Goal: Information Seeking & Learning: Learn about a topic

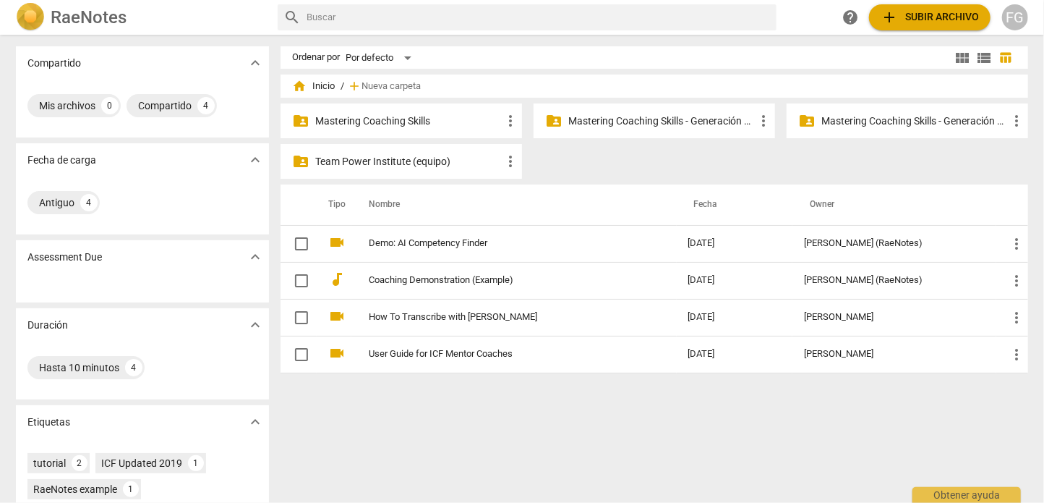
click at [863, 116] on p "Mastering Coaching Skills - Generación 32" at bounding box center [915, 121] width 187 height 15
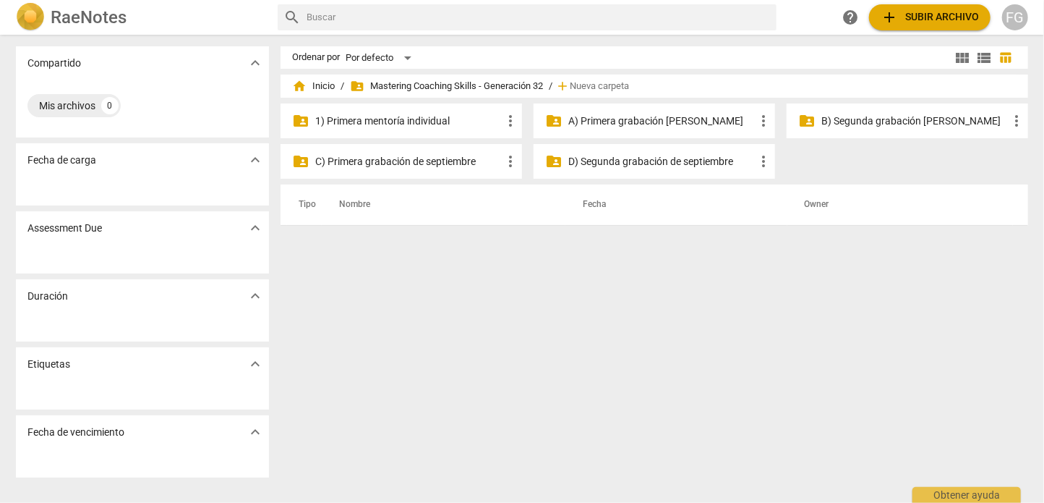
click at [450, 119] on p "1) Primera mentoría individual" at bounding box center [408, 121] width 187 height 15
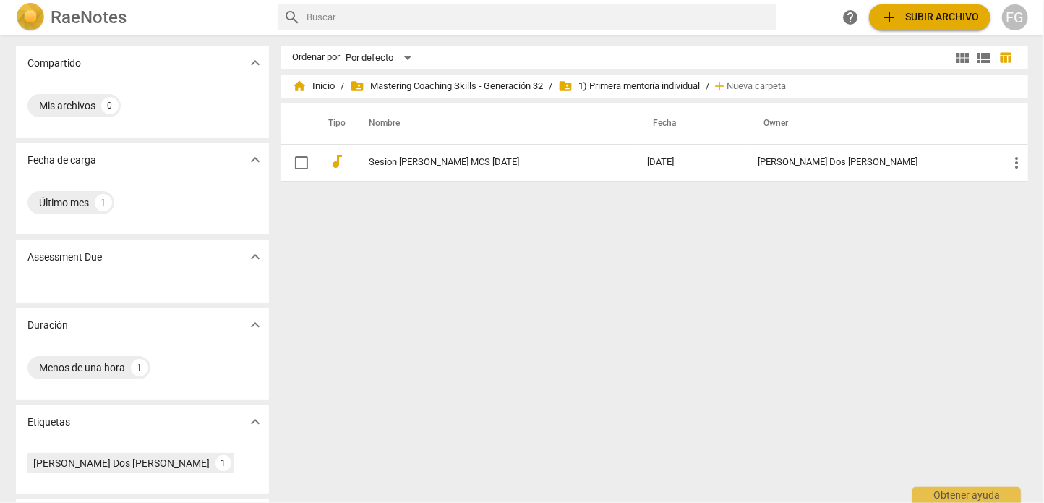
click at [488, 85] on span "folder_shared Mastering Coaching Skills - Generación 32" at bounding box center [446, 86] width 193 height 14
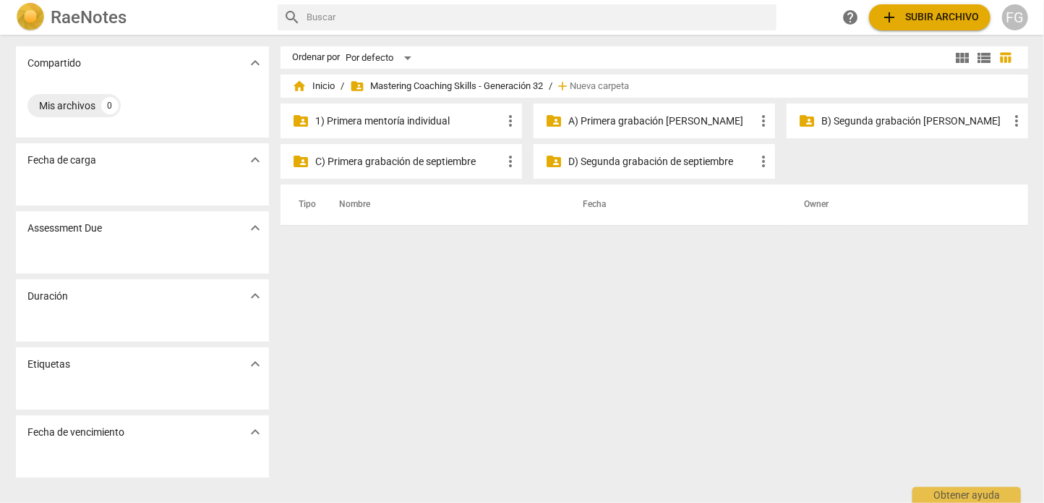
click at [651, 121] on p "A) Primera grabación [PERSON_NAME]" at bounding box center [662, 121] width 187 height 15
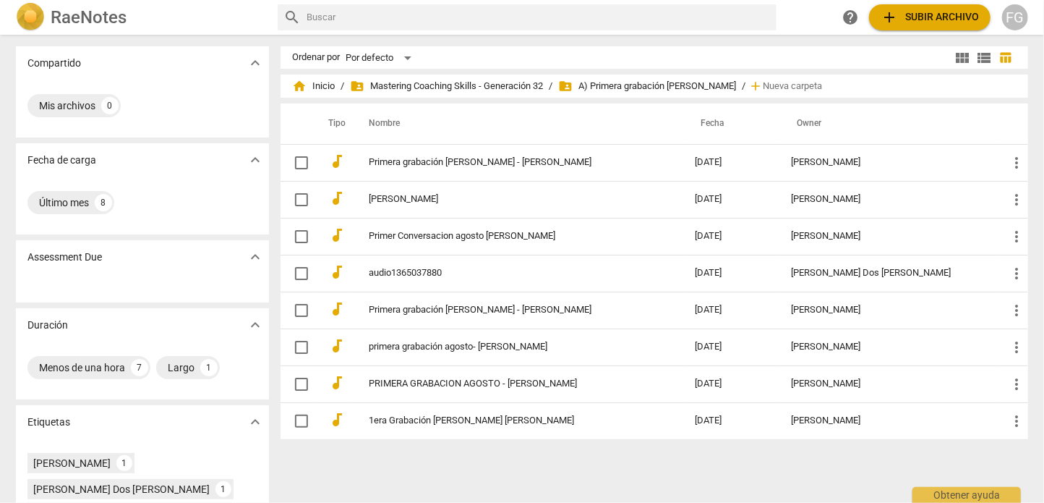
click at [1022, 14] on div "FG" at bounding box center [1016, 17] width 26 height 26
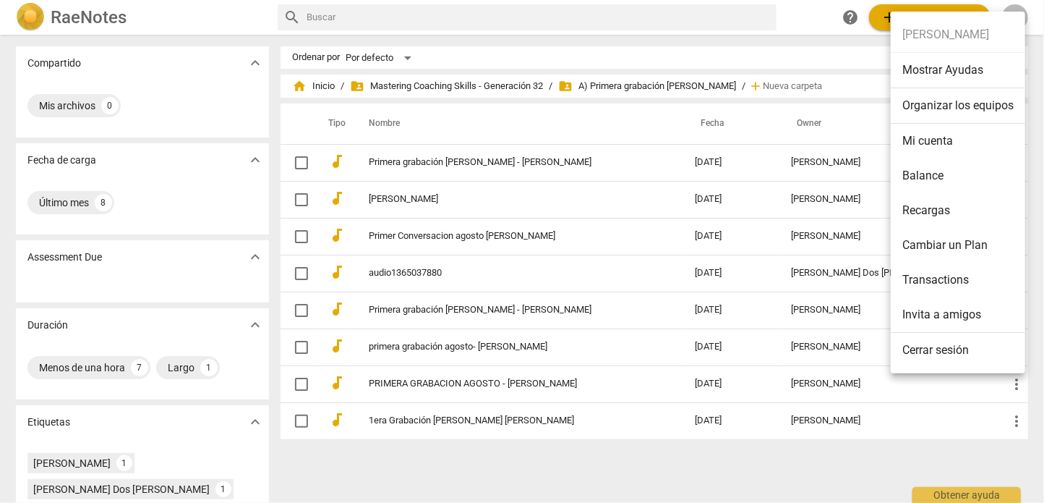
click at [947, 111] on li "Organizar los equipos" at bounding box center [958, 105] width 135 height 35
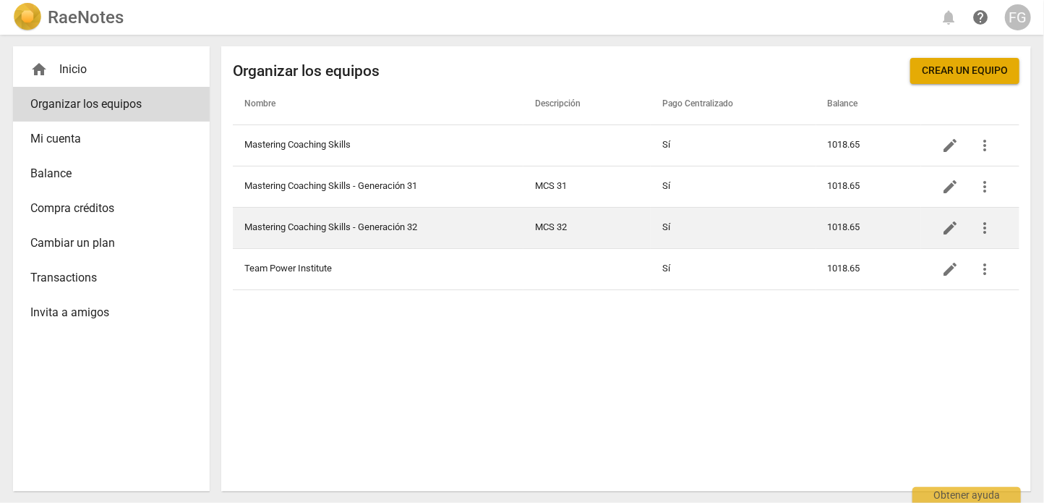
click at [367, 221] on td "Mastering Coaching Skills - Generación 32" at bounding box center [378, 227] width 291 height 41
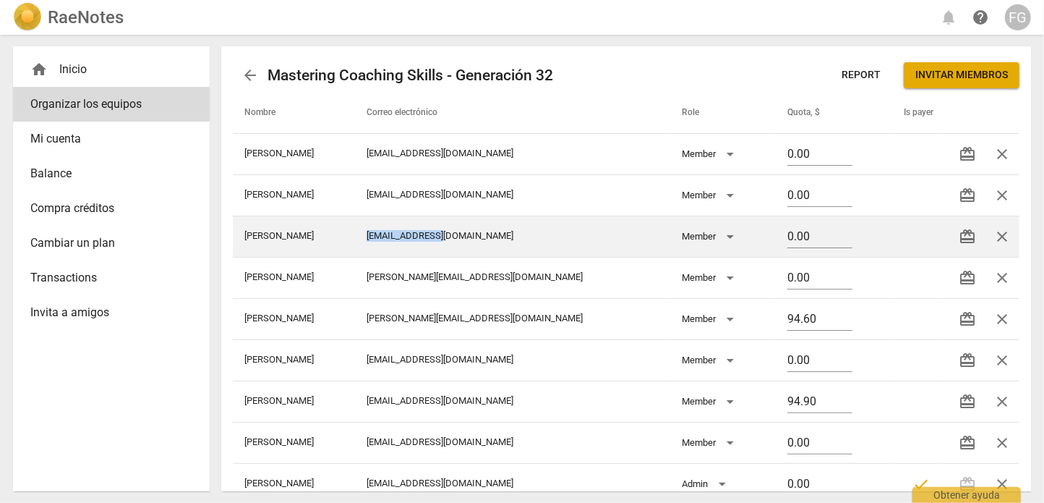
drag, startPoint x: 392, startPoint y: 235, endPoint x: 487, endPoint y: 235, distance: 94.8
click at [487, 235] on td "[EMAIL_ADDRESS][DOMAIN_NAME]" at bounding box center [512, 236] width 315 height 41
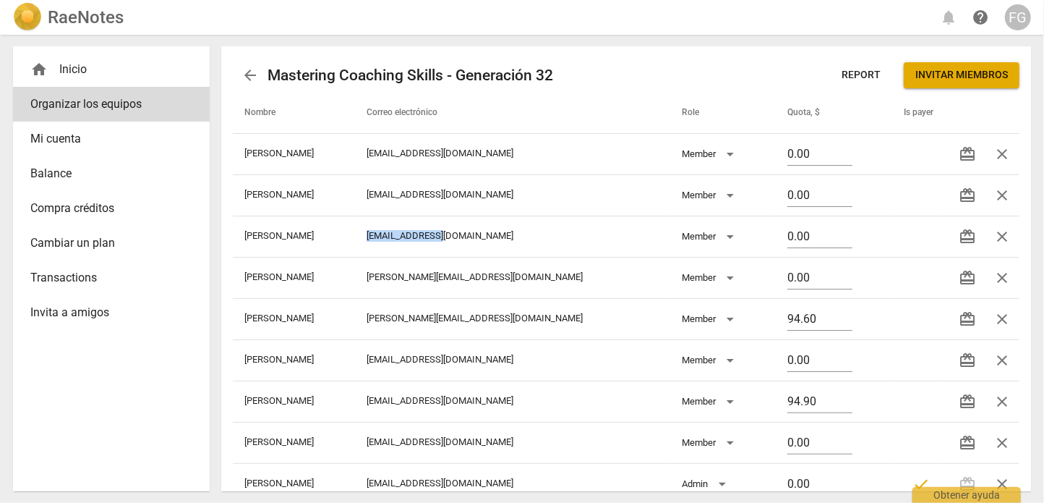
click at [251, 75] on span "arrow_back" at bounding box center [250, 75] width 17 height 17
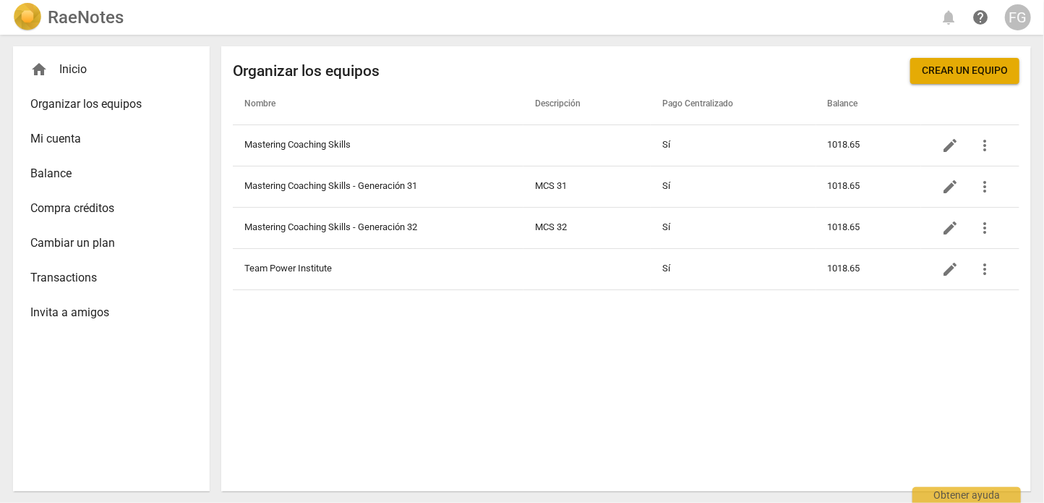
click at [58, 100] on span "Organizar los equipos" at bounding box center [105, 103] width 150 height 17
click at [67, 70] on div "home Inicio" at bounding box center [105, 69] width 150 height 17
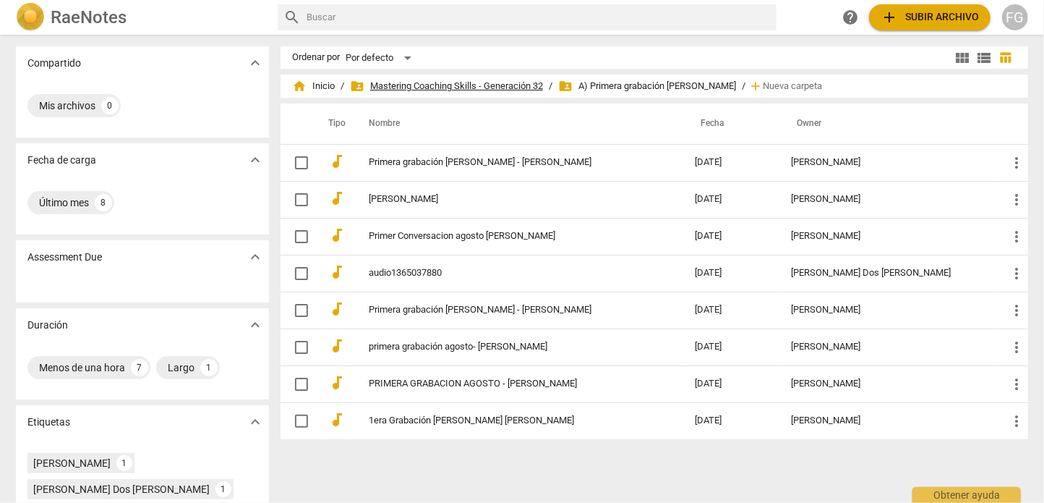
click at [455, 82] on span "folder_shared Mastering Coaching Skills - Generación 32" at bounding box center [446, 86] width 193 height 14
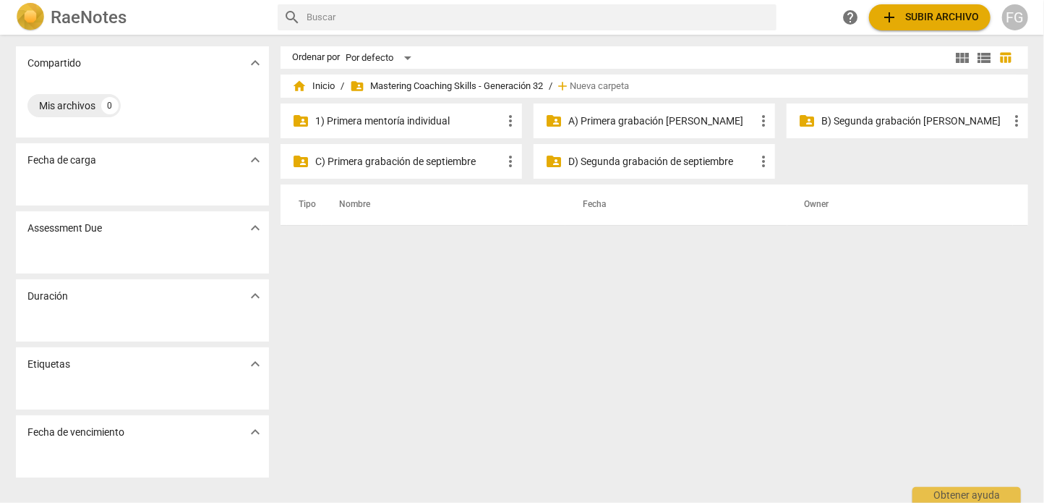
click at [854, 120] on p "B) Segunda grabación [PERSON_NAME]" at bounding box center [915, 121] width 187 height 15
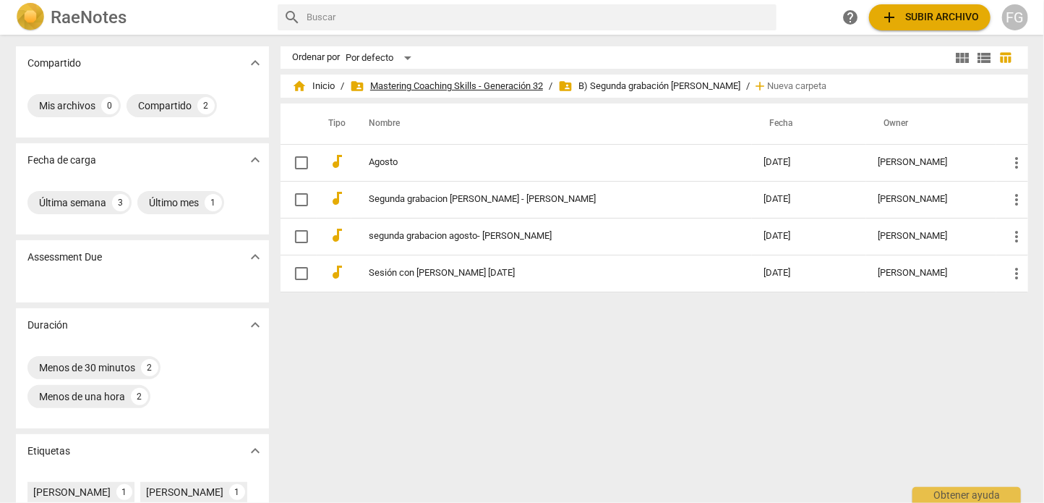
click at [408, 87] on span "folder_shared Mastering Coaching Skills - Generación 32" at bounding box center [446, 86] width 193 height 14
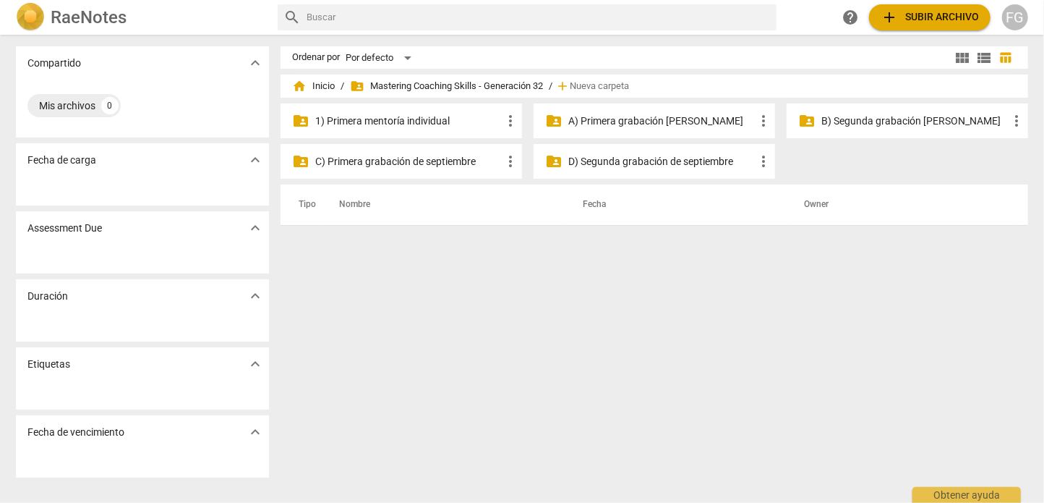
click at [438, 114] on p "1) Primera mentoría individual" at bounding box center [408, 121] width 187 height 15
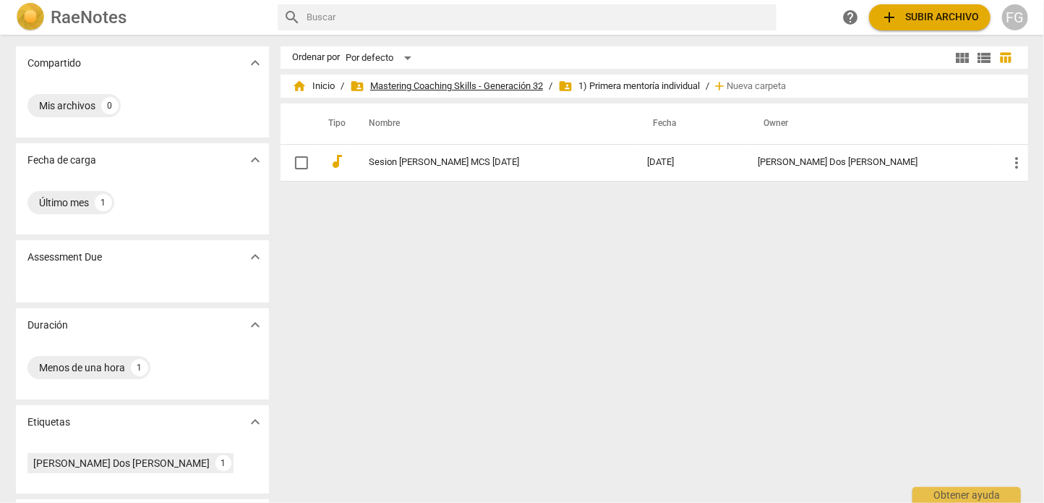
click at [470, 88] on span "folder_shared Mastering Coaching Skills - Generación 32" at bounding box center [446, 86] width 193 height 14
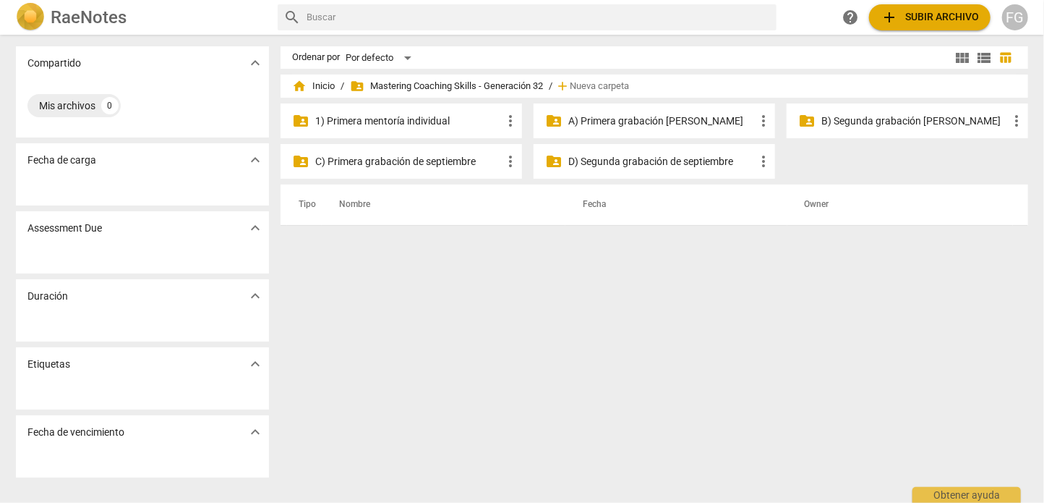
click at [438, 162] on p "C) Primera grabación de septiembre" at bounding box center [408, 161] width 187 height 15
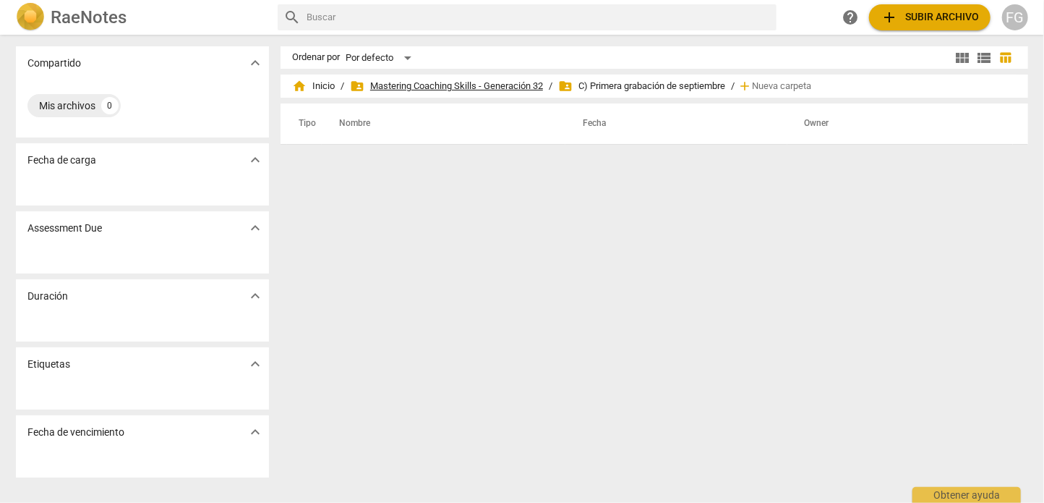
click at [528, 85] on span "folder_shared Mastering Coaching Skills - Generación 32" at bounding box center [446, 86] width 193 height 14
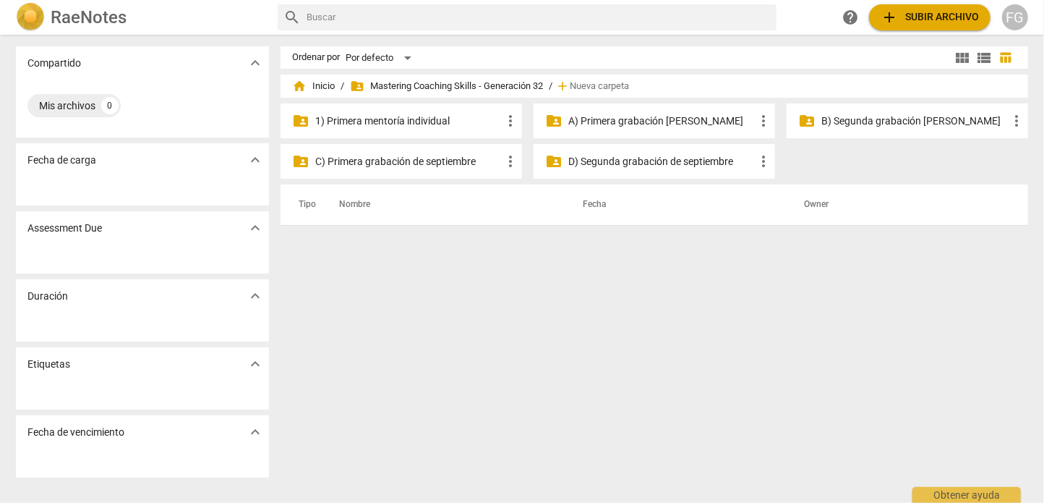
click at [701, 121] on p "A) Primera grabación [PERSON_NAME]" at bounding box center [662, 121] width 187 height 15
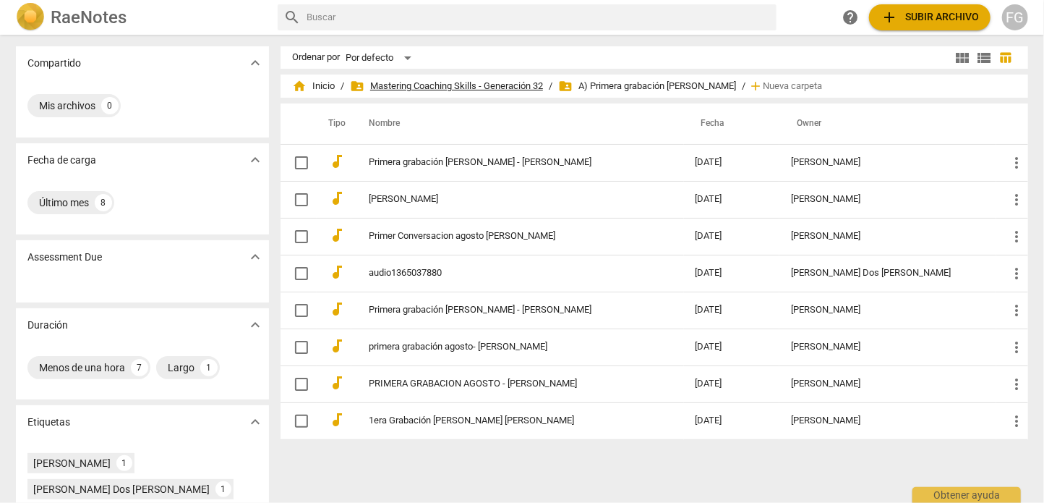
click at [524, 79] on span "folder_shared Mastering Coaching Skills - Generación 32" at bounding box center [446, 86] width 193 height 14
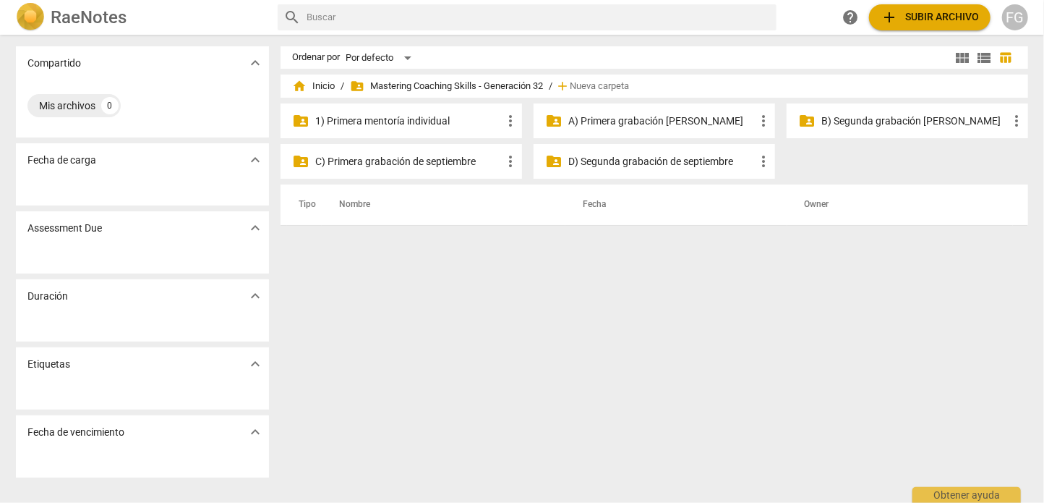
click at [840, 120] on p "B) Segunda grabación [PERSON_NAME]" at bounding box center [915, 121] width 187 height 15
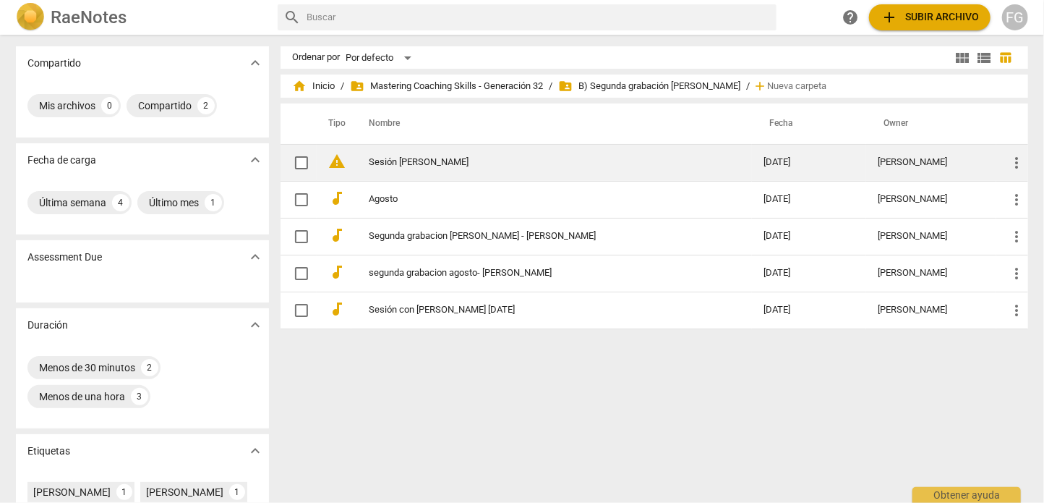
click at [485, 165] on link "Sesión [PERSON_NAME]" at bounding box center [540, 162] width 343 height 11
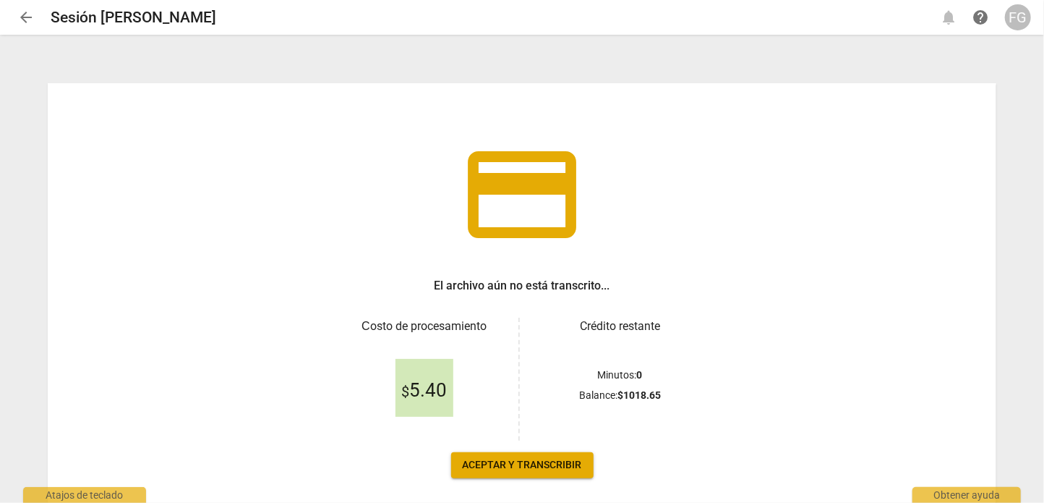
click at [30, 20] on span "arrow_back" at bounding box center [25, 17] width 17 height 17
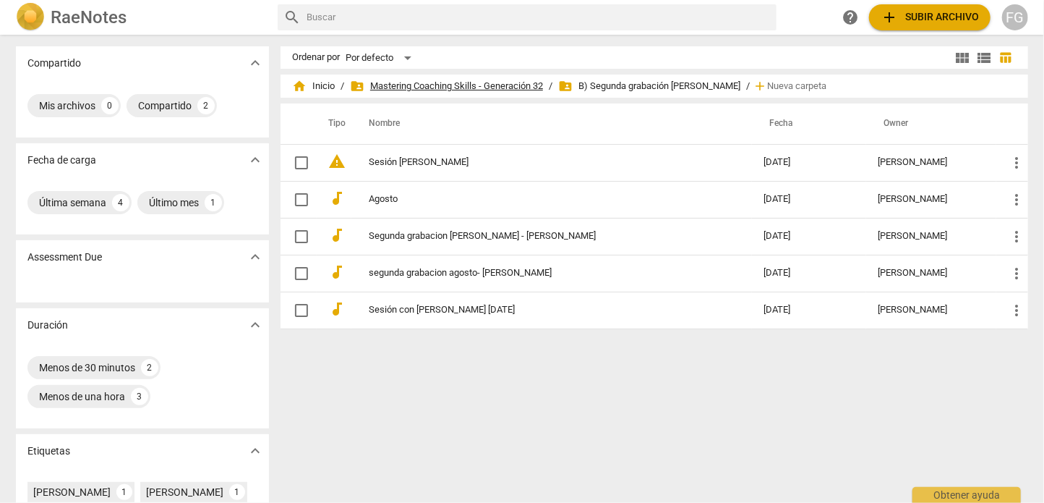
click at [509, 86] on span "folder_shared Mastering Coaching Skills - Generación 32" at bounding box center [446, 86] width 193 height 14
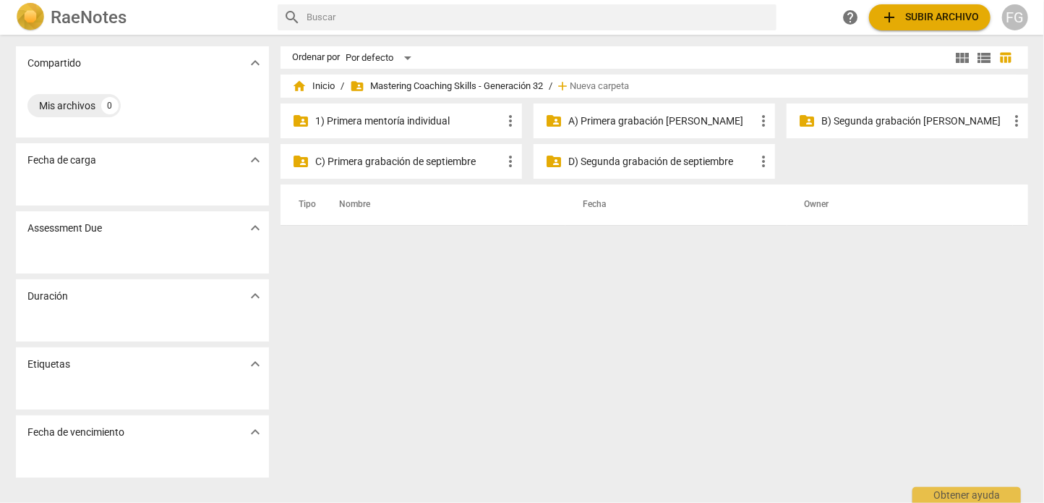
click at [852, 116] on p "B) Segunda grabación [PERSON_NAME]" at bounding box center [915, 121] width 187 height 15
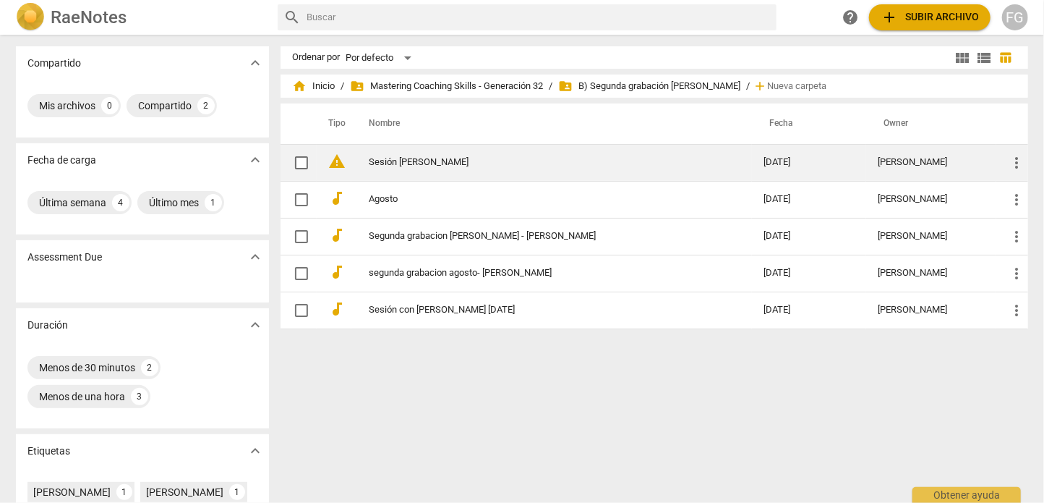
click at [404, 158] on link "Sesión [PERSON_NAME]" at bounding box center [540, 162] width 343 height 11
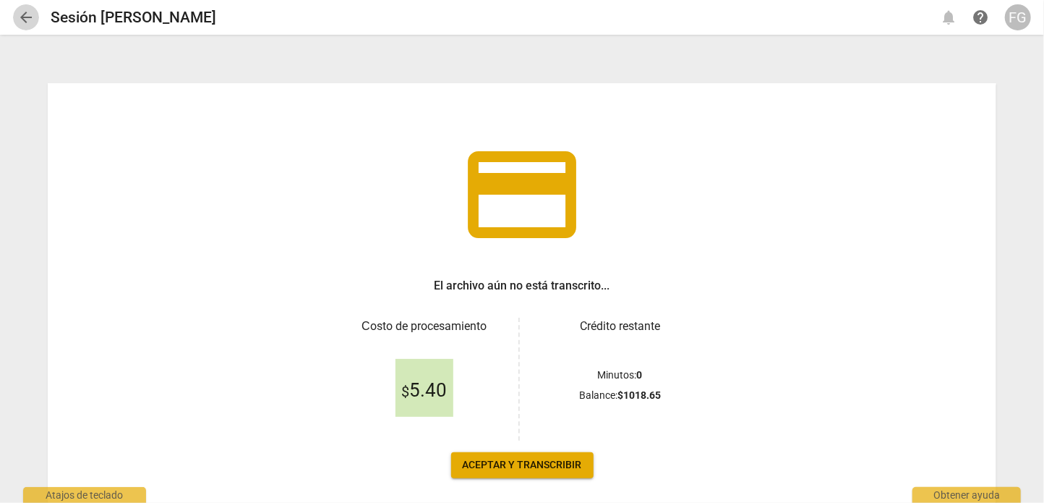
click at [25, 16] on span "arrow_back" at bounding box center [25, 17] width 17 height 17
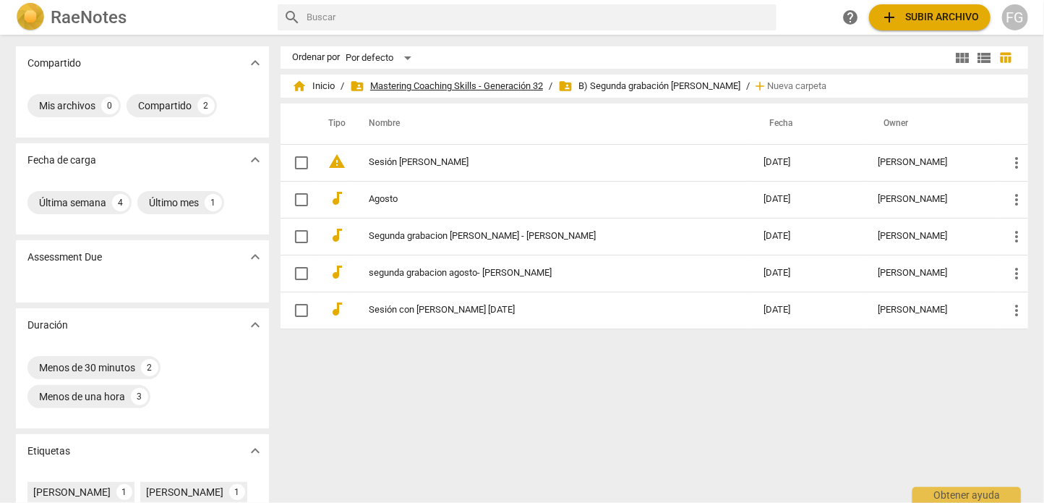
click at [513, 90] on span "folder_shared Mastering Coaching Skills - Generación 32" at bounding box center [446, 86] width 193 height 14
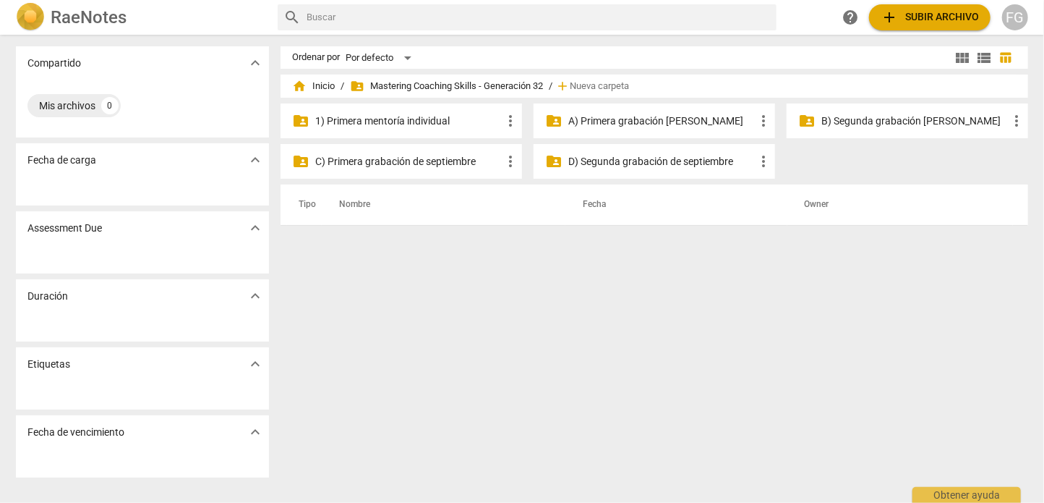
click at [618, 121] on p "A) Primera grabación [PERSON_NAME]" at bounding box center [662, 121] width 187 height 15
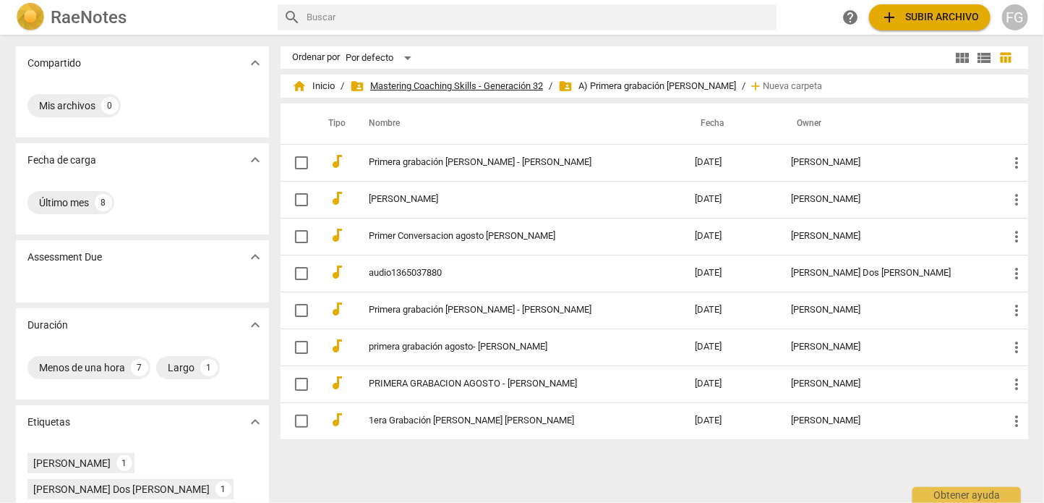
click at [503, 85] on span "folder_shared Mastering Coaching Skills - Generación 32" at bounding box center [446, 86] width 193 height 14
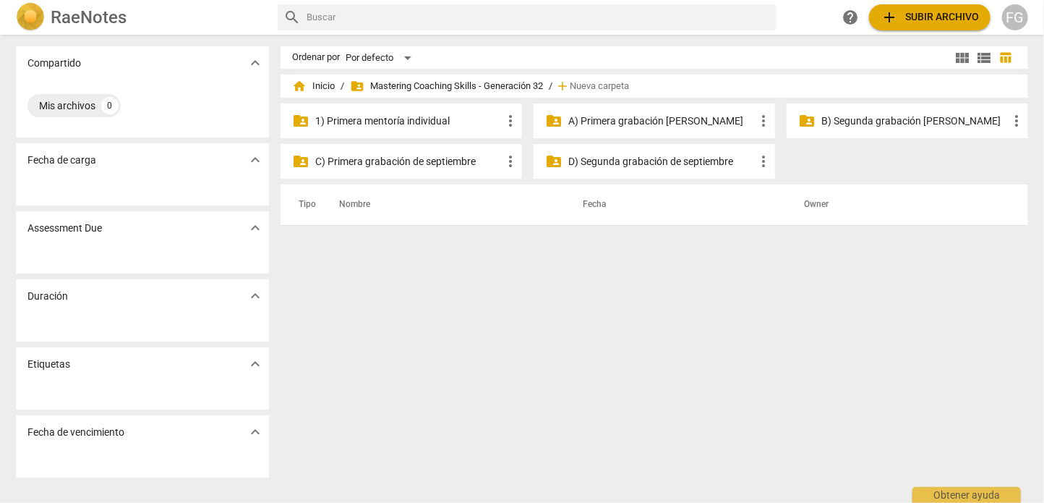
click at [832, 119] on p "B) Segunda grabación [PERSON_NAME]" at bounding box center [915, 121] width 187 height 15
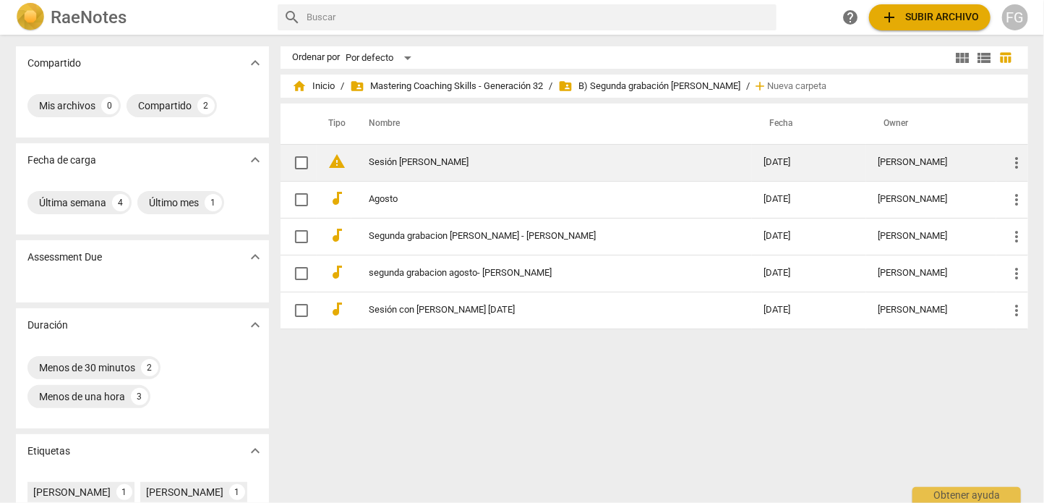
click at [417, 161] on link "Sesión [PERSON_NAME]" at bounding box center [540, 162] width 343 height 11
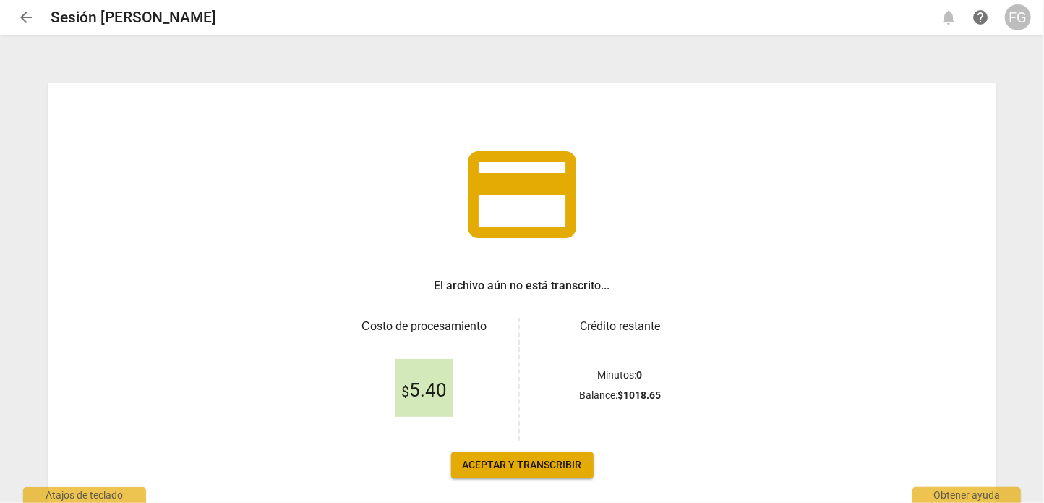
click at [412, 435] on div "$ 5.40" at bounding box center [424, 388] width 166 height 106
click at [30, 20] on span "arrow_back" at bounding box center [25, 17] width 17 height 17
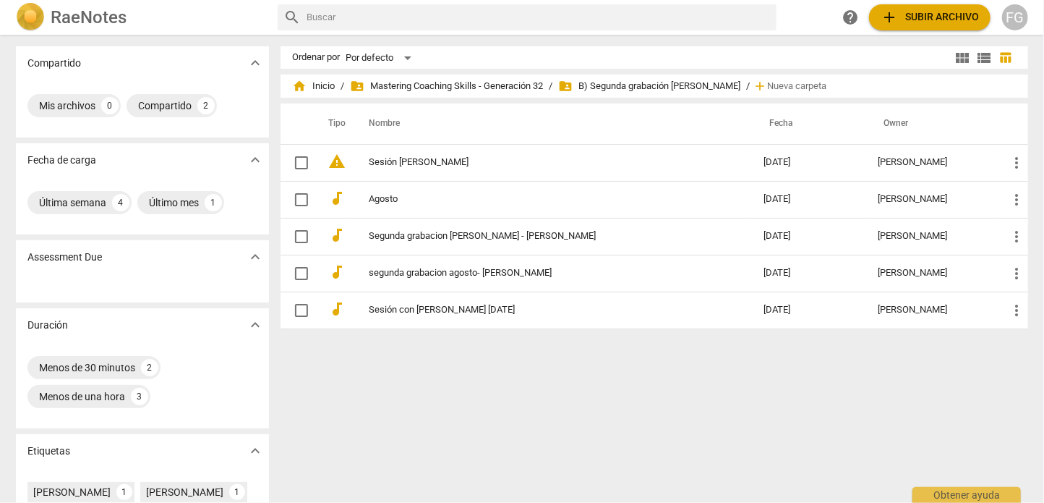
click at [1010, 18] on div "FG" at bounding box center [1016, 17] width 26 height 26
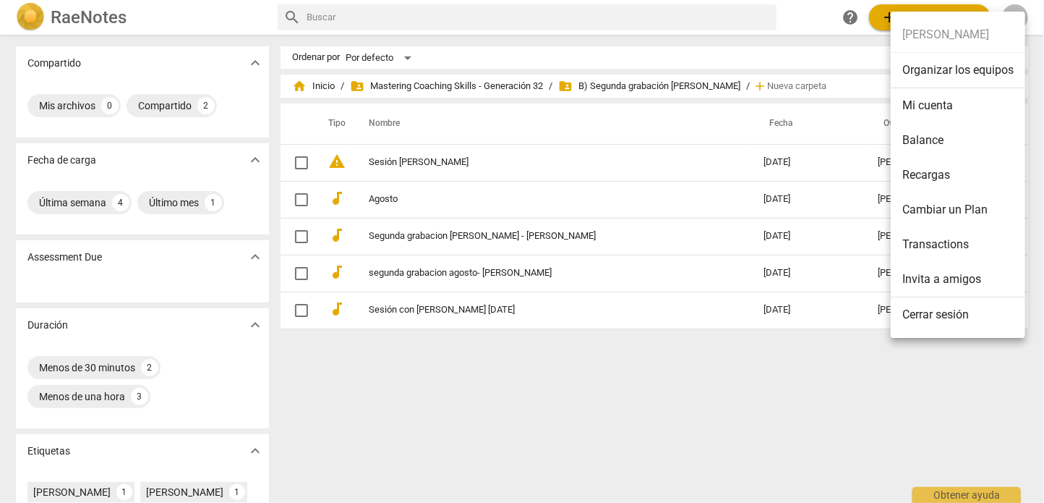
click at [922, 145] on li "Balance" at bounding box center [958, 140] width 135 height 35
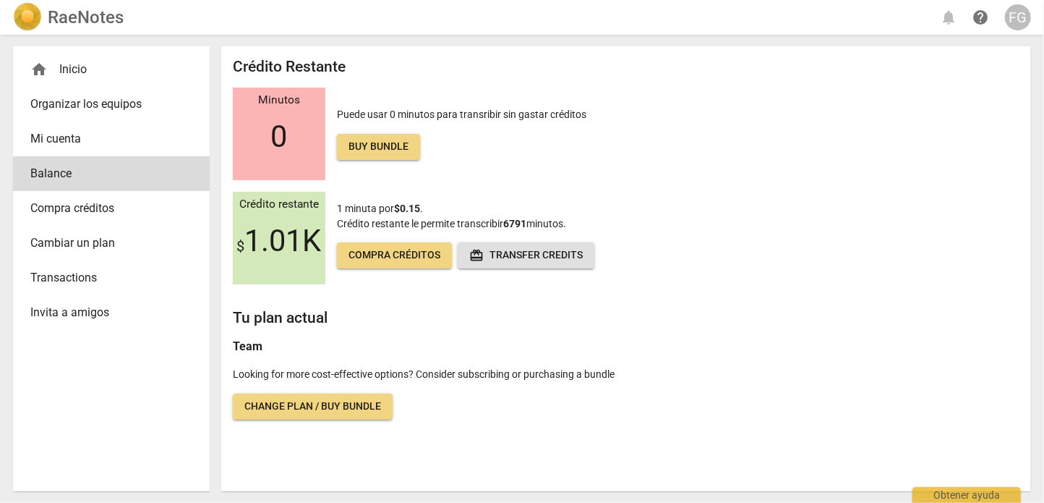
click at [61, 64] on div "home Inicio" at bounding box center [105, 69] width 150 height 17
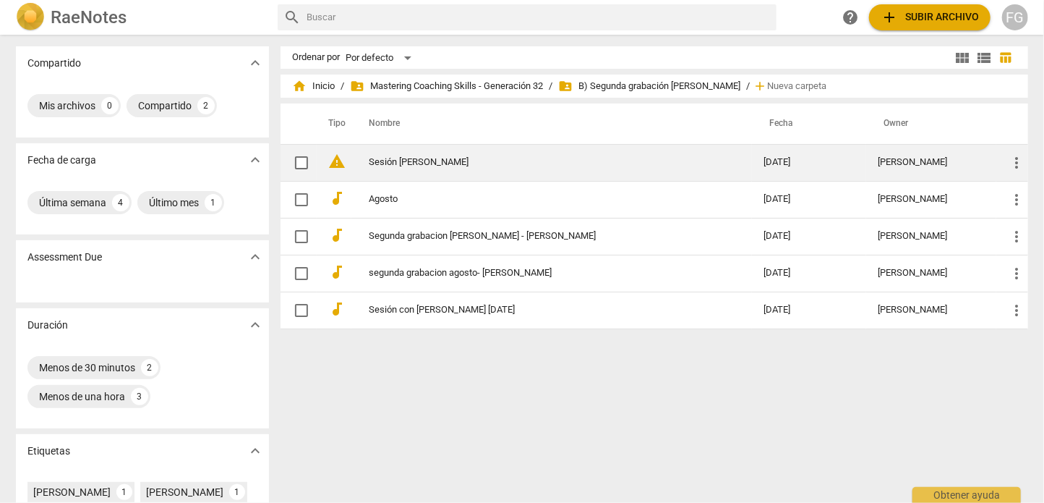
click at [421, 167] on link "Sesión [PERSON_NAME]" at bounding box center [540, 162] width 343 height 11
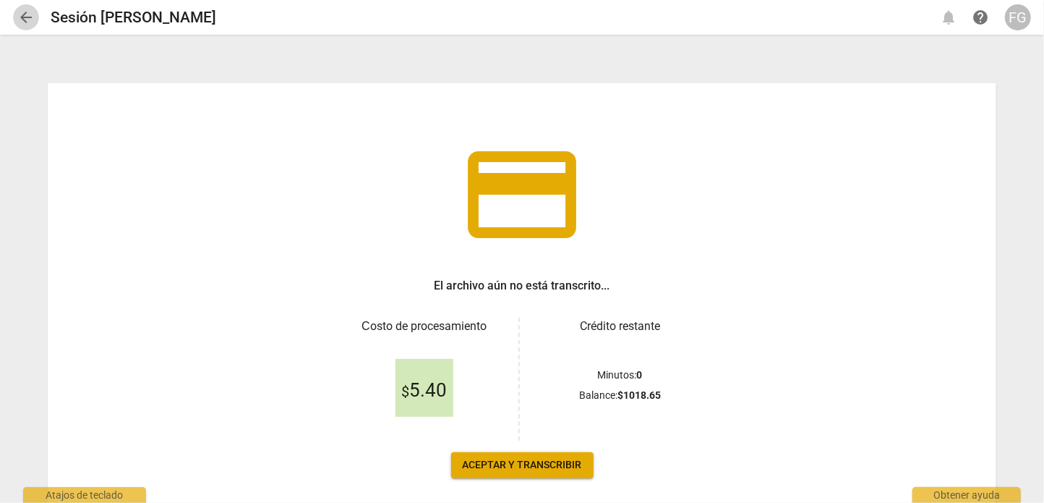
click at [33, 20] on span "arrow_back" at bounding box center [25, 17] width 17 height 17
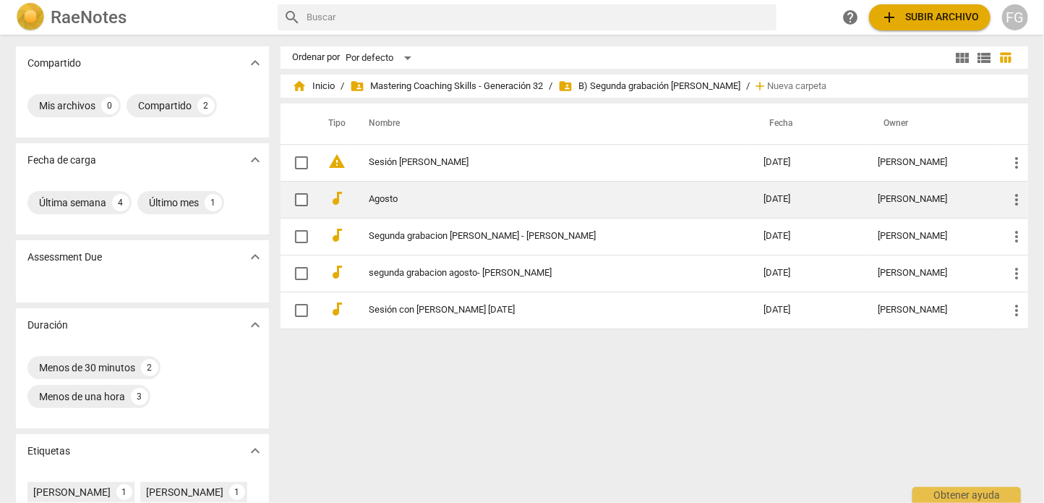
click at [379, 202] on link "Agosto" at bounding box center [540, 199] width 343 height 11
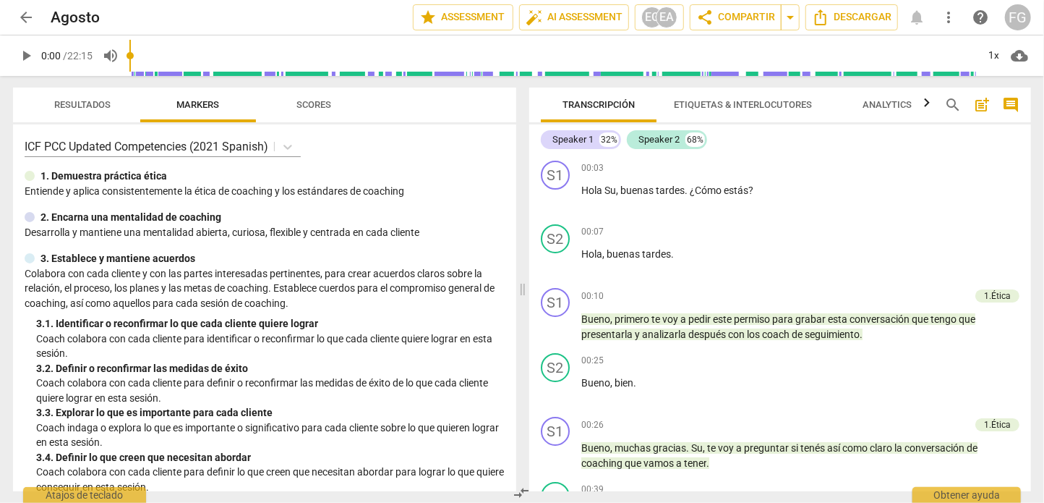
click at [35, 55] on span "play_arrow" at bounding box center [25, 55] width 17 height 17
click at [27, 55] on span "pause" at bounding box center [25, 55] width 17 height 17
type input "7"
click at [26, 19] on span "arrow_back" at bounding box center [25, 17] width 17 height 17
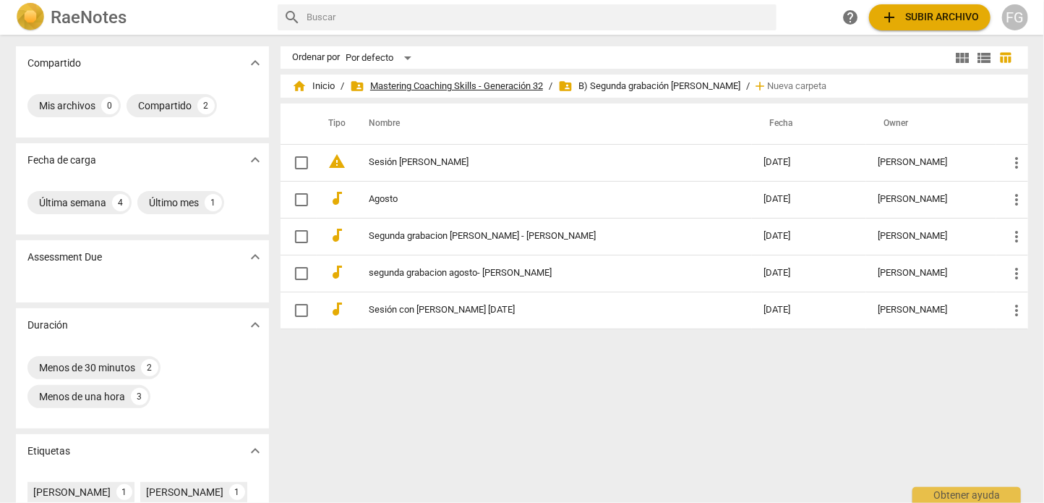
click at [482, 88] on span "folder_shared Mastering Coaching Skills - Generación 32" at bounding box center [446, 86] width 193 height 14
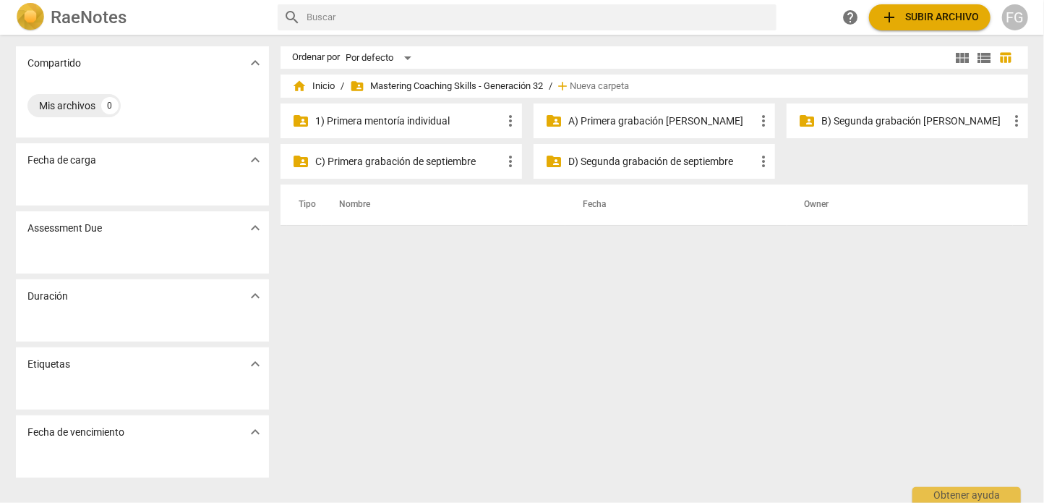
click at [433, 164] on p "C) Primera grabación de septiembre" at bounding box center [408, 161] width 187 height 15
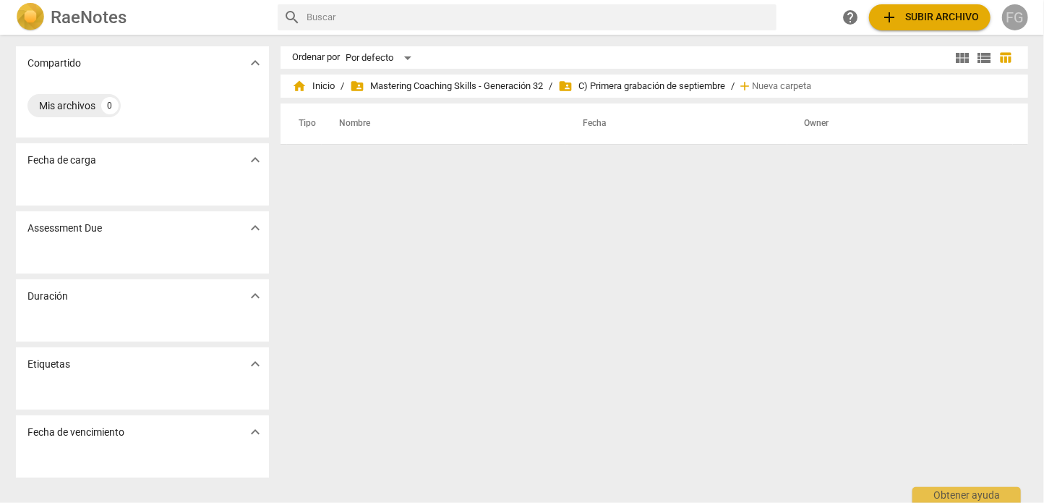
click at [1015, 18] on div "FG" at bounding box center [1016, 17] width 26 height 26
